Goal: Task Accomplishment & Management: Complete application form

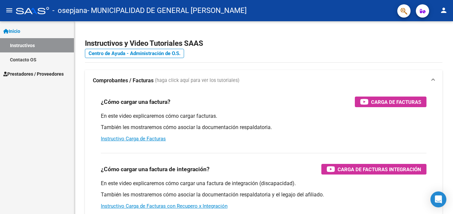
click at [38, 77] on span "Prestadores / Proveedores" at bounding box center [33, 73] width 60 height 7
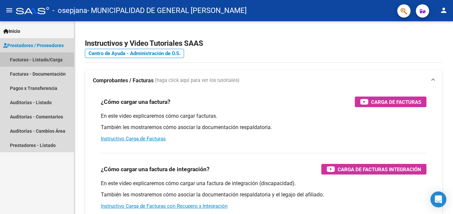
click at [38, 60] on link "Facturas - Listado/Carga" at bounding box center [37, 59] width 74 height 14
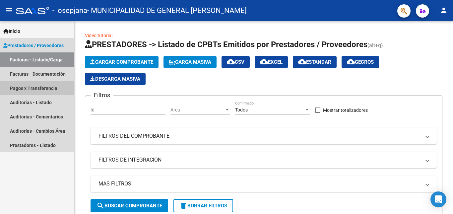
click at [41, 90] on link "Pagos x Transferencia" at bounding box center [37, 88] width 74 height 14
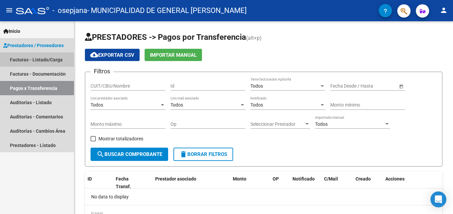
click at [42, 59] on link "Facturas - Listado/Carga" at bounding box center [37, 59] width 74 height 14
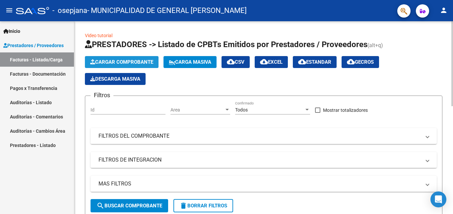
click at [147, 63] on span "Cargar Comprobante" at bounding box center [121, 62] width 63 height 6
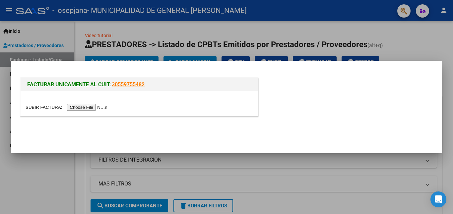
click at [103, 106] on input "file" at bounding box center [68, 107] width 84 height 7
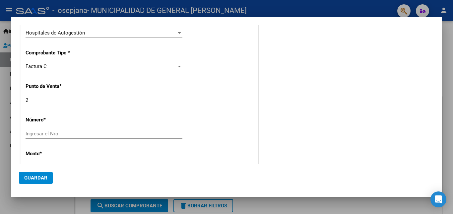
scroll to position [199, 0]
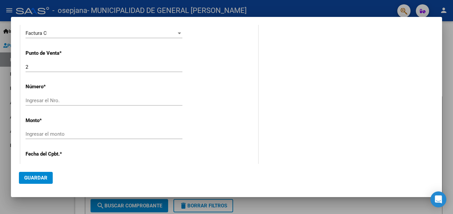
click at [159, 105] on div "Ingresar el Nro." at bounding box center [104, 101] width 157 height 10
click at [159, 99] on input "Ingresar el Nro." at bounding box center [104, 101] width 157 height 6
type input "3305"
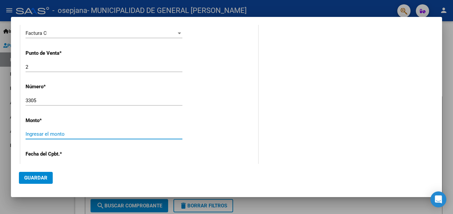
click at [168, 136] on input "Ingresar el monto" at bounding box center [104, 134] width 157 height 6
type input "$ 28.976,00"
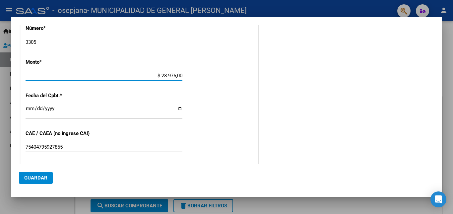
scroll to position [266, 0]
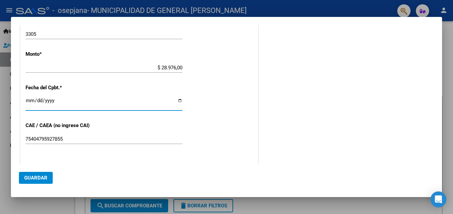
click at [29, 98] on input "Ingresar la fecha" at bounding box center [104, 103] width 157 height 11
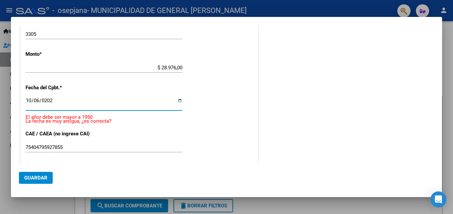
type input "[DATE]"
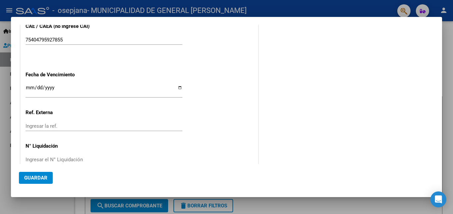
scroll to position [365, 0]
click at [28, 87] on input "Ingresar la fecha" at bounding box center [104, 90] width 157 height 11
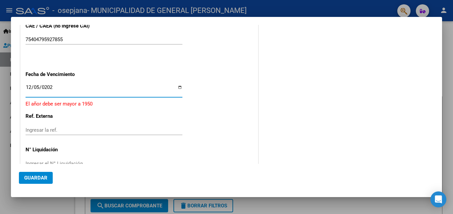
type input "[DATE]"
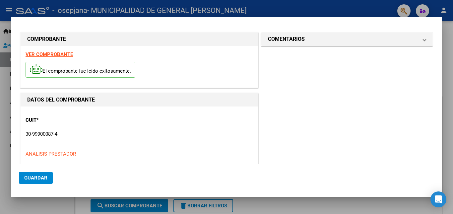
scroll to position [0, 0]
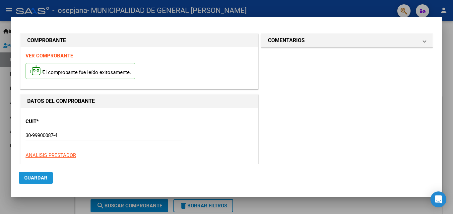
click at [44, 179] on span "Guardar" at bounding box center [35, 178] width 23 height 6
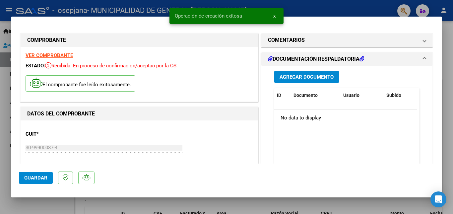
click at [308, 76] on span "Agregar Documento" at bounding box center [307, 77] width 54 height 6
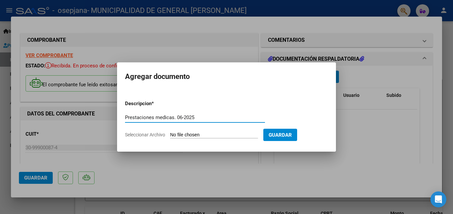
type input "Prestaciones medicas. 06-2025"
click at [216, 132] on input "Seleccionar Archivo" at bounding box center [214, 135] width 88 height 6
type input "C:\fakepath\OSEPJANA 3305.pdf"
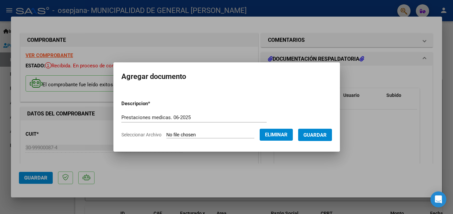
click at [322, 139] on button "Guardar" at bounding box center [315, 135] width 34 height 12
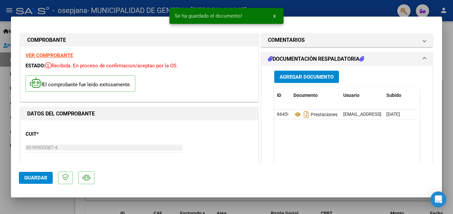
click at [326, 8] on div at bounding box center [226, 107] width 453 height 214
type input "$ 0,00"
